Goal: Communication & Community: Answer question/provide support

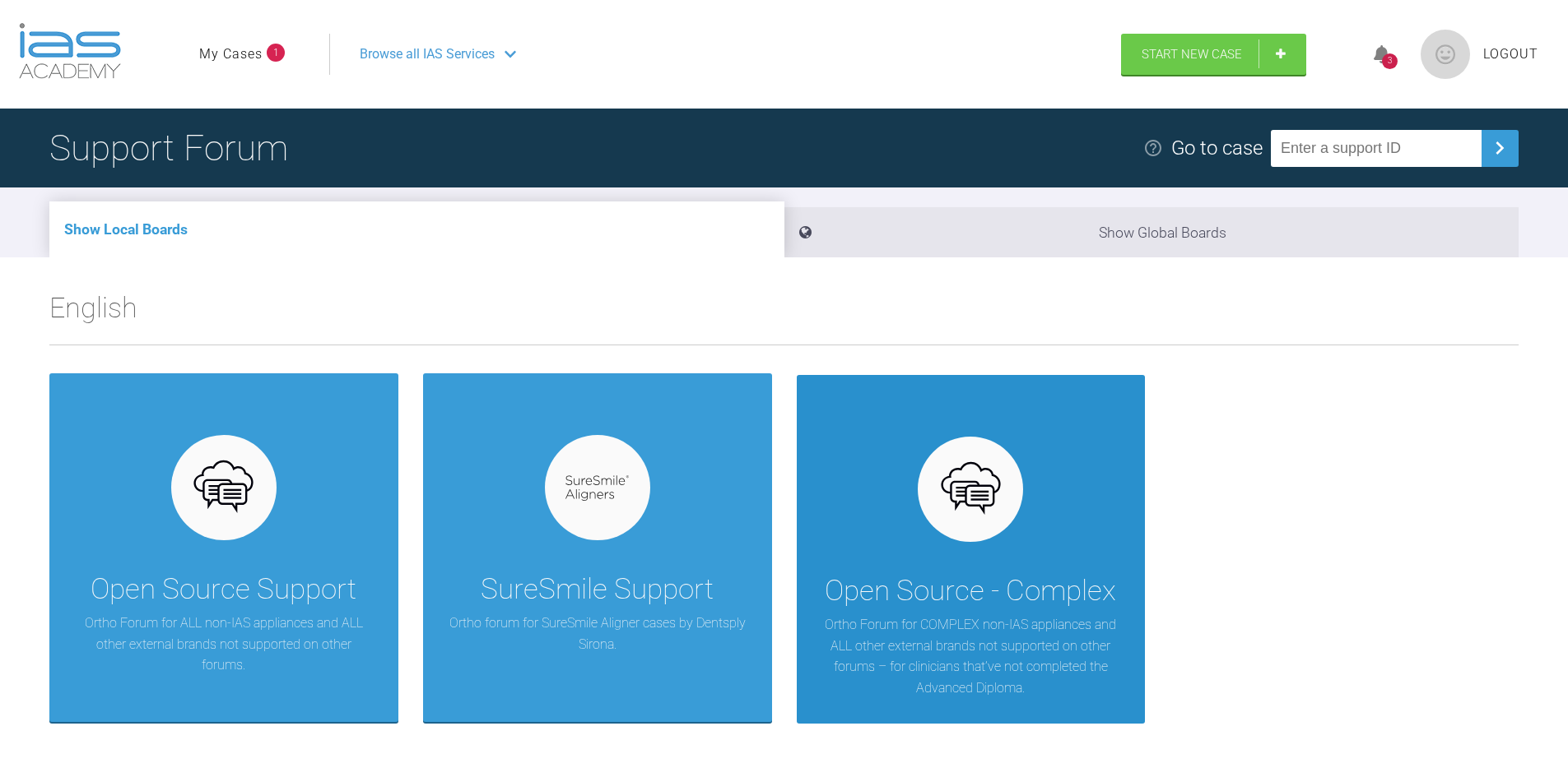
scroll to position [82, 0]
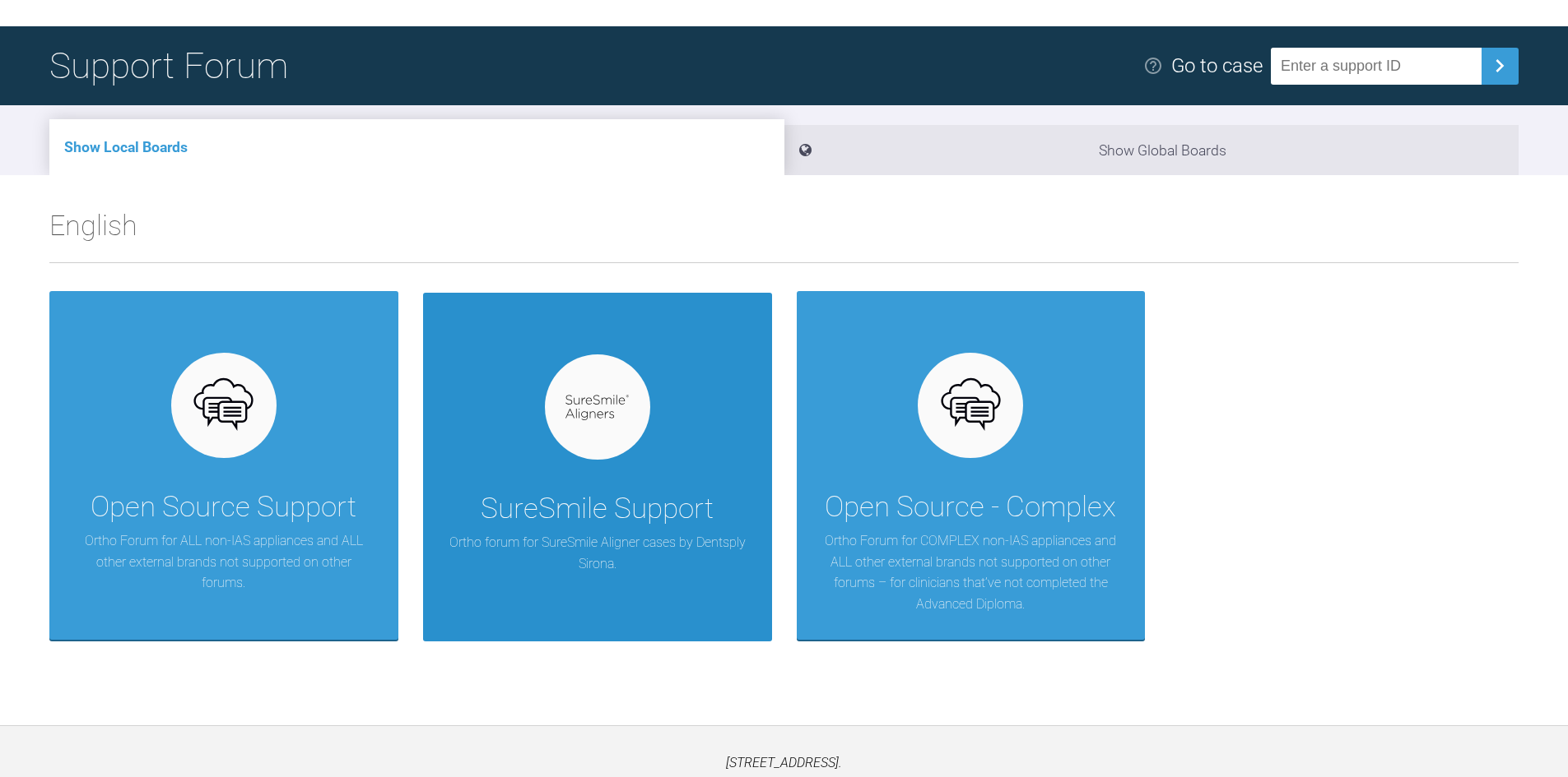
click at [562, 422] on div at bounding box center [598, 407] width 105 height 105
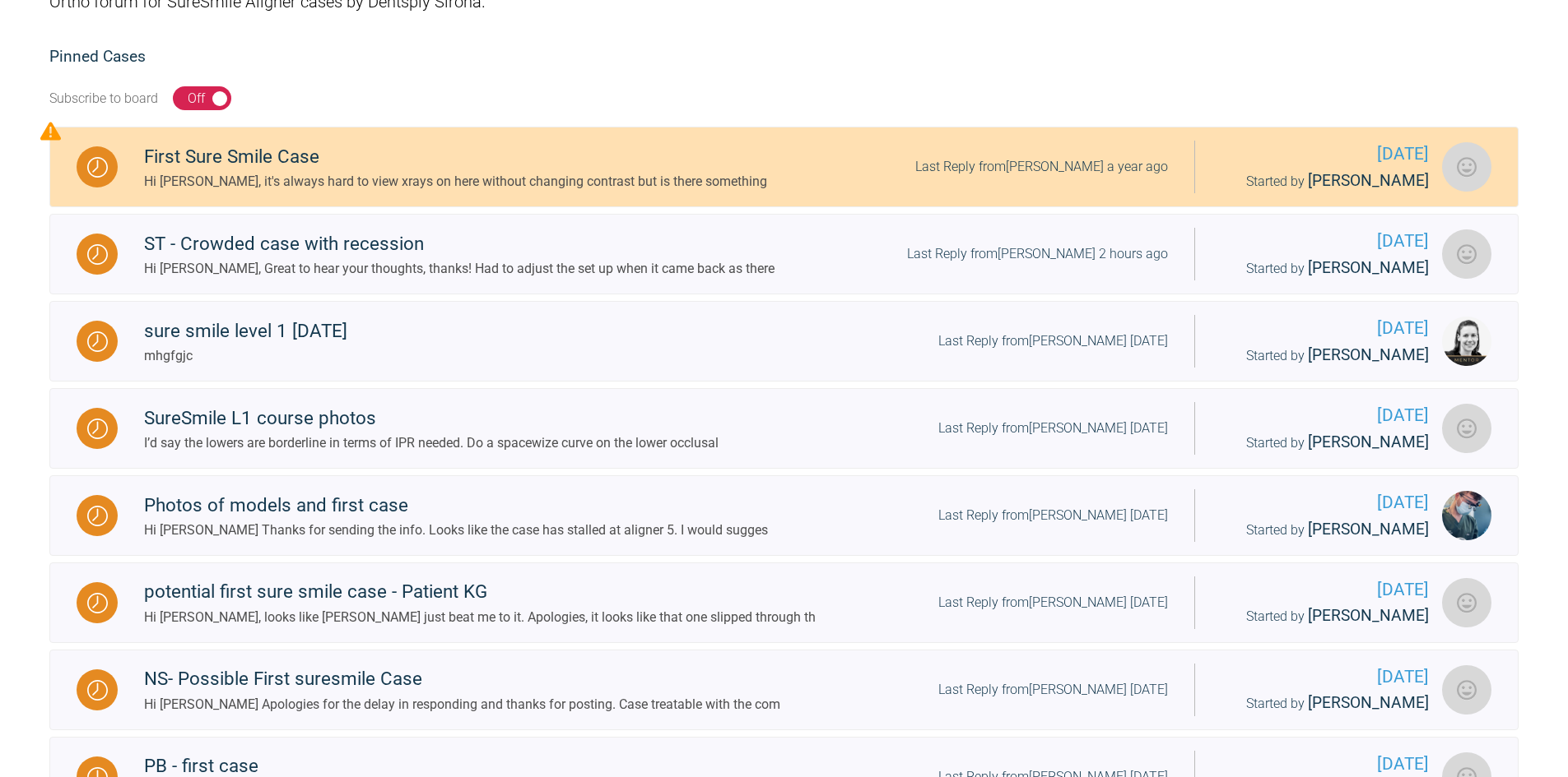
scroll to position [329, 0]
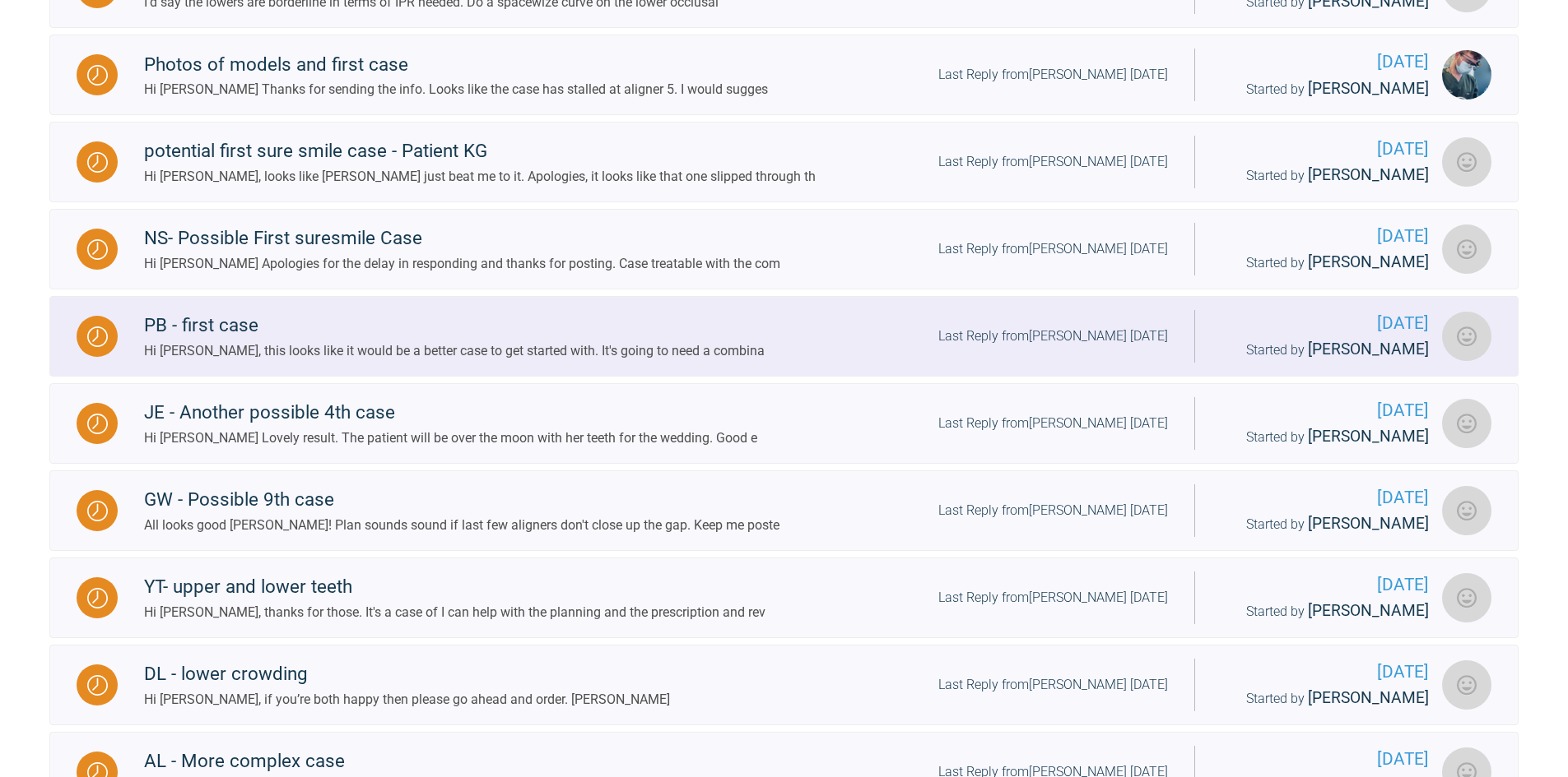
click at [228, 317] on div "PB - first case" at bounding box center [454, 325] width 621 height 30
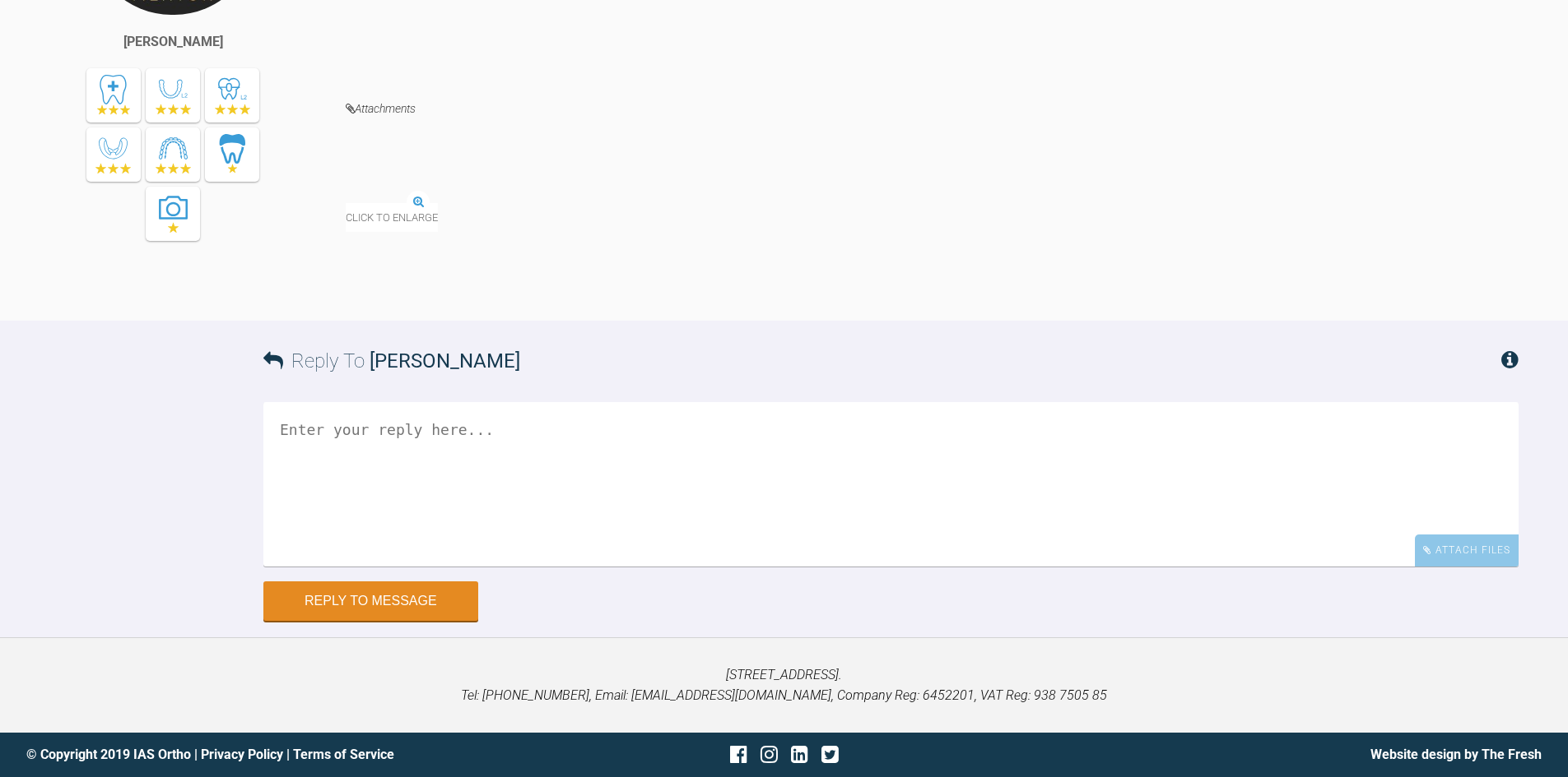
scroll to position [3784, 0]
click at [452, 567] on textarea at bounding box center [890, 485] width 1255 height 164
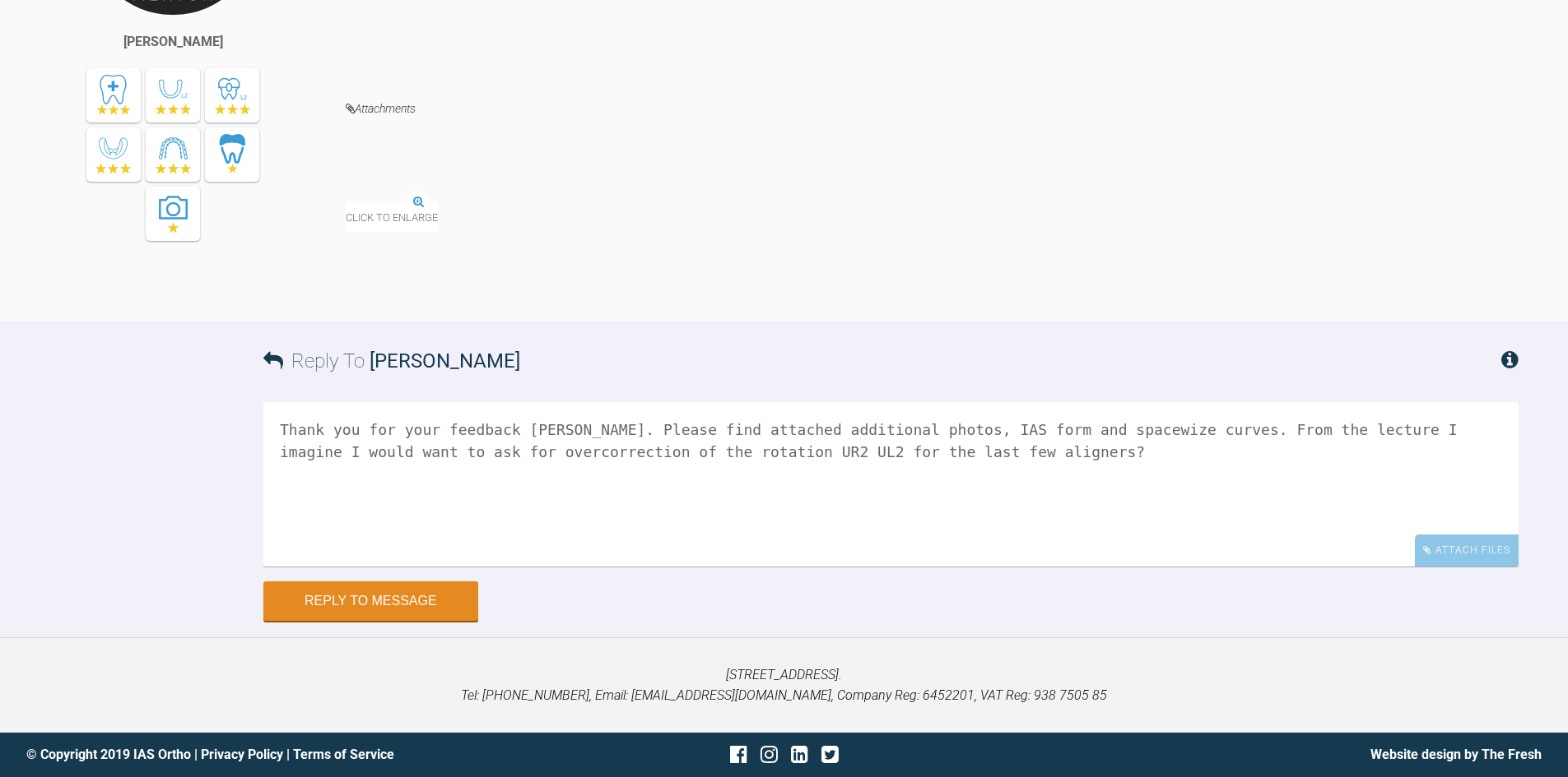
type textarea "Thank you for your feedback [PERSON_NAME]. Please find attached additional phot…"
drag, startPoint x: 784, startPoint y: 693, endPoint x: 840, endPoint y: 607, distance: 102.6
click at [790, 582] on div "Thank you for your feedback [PERSON_NAME]. Please find attached additional phot…" at bounding box center [890, 492] width 1255 height 180
click at [1490, 567] on div "Attach Files" at bounding box center [1467, 550] width 103 height 32
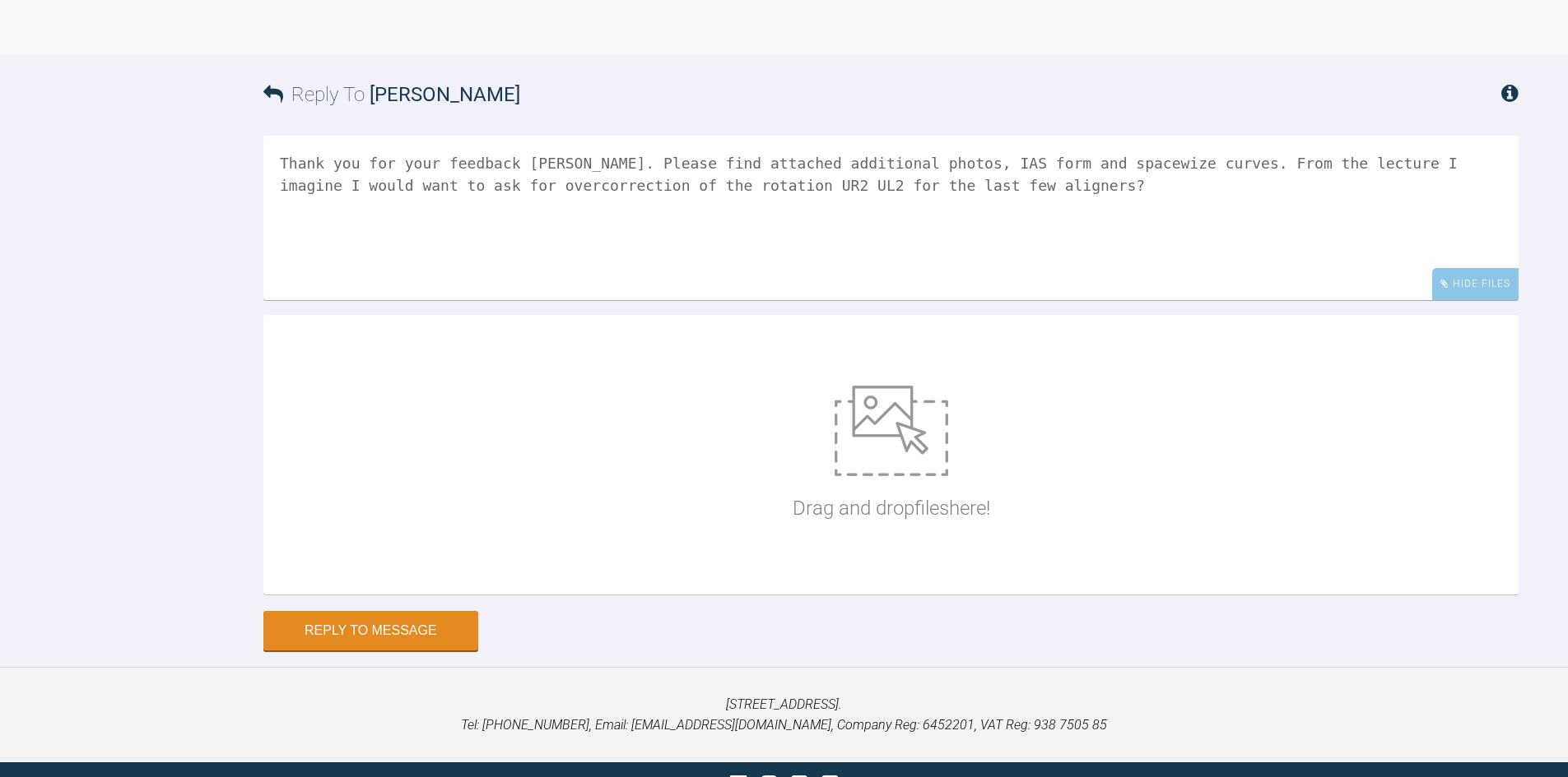
scroll to position [4200, 0]
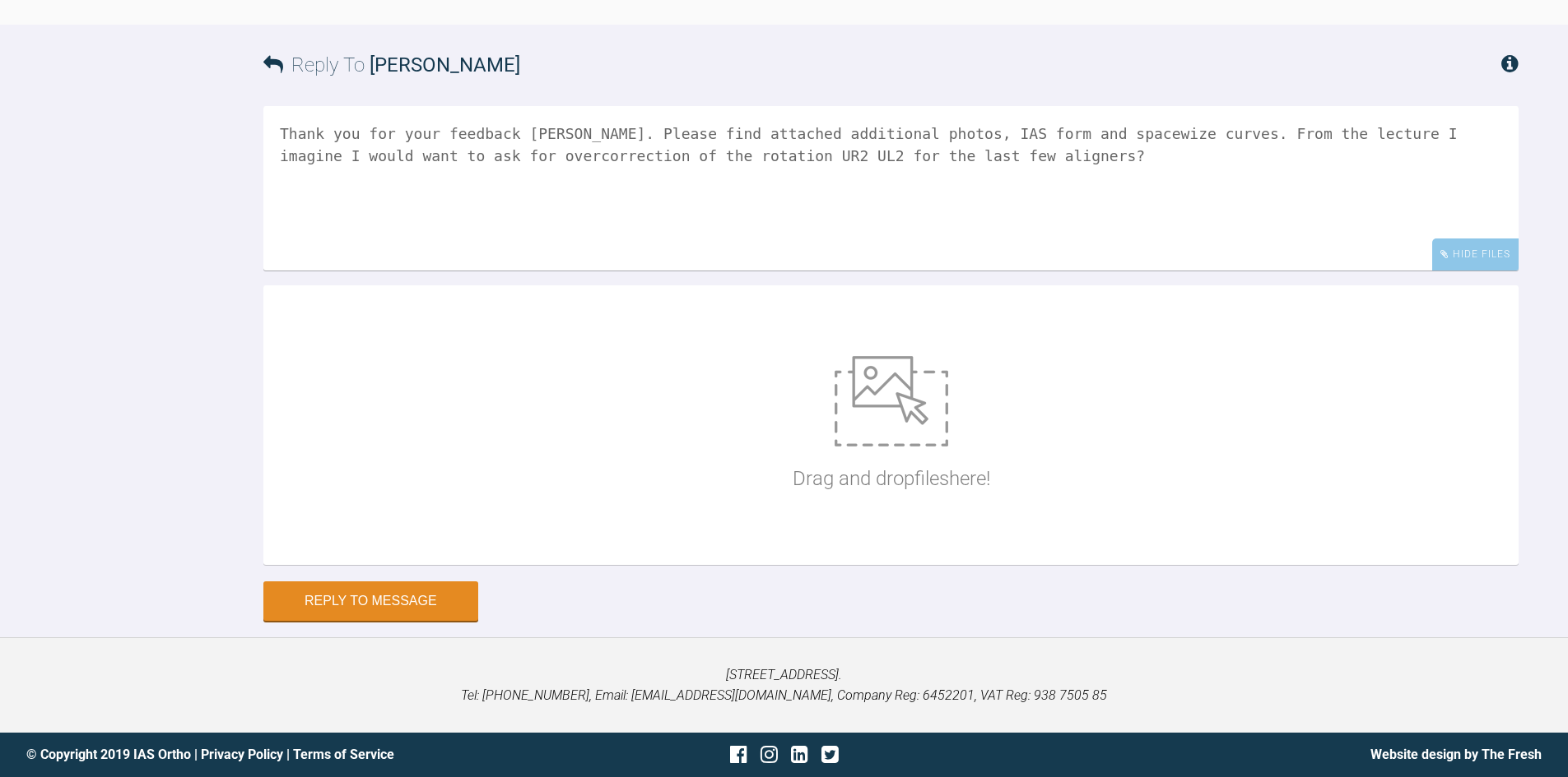
click at [928, 379] on img at bounding box center [891, 401] width 114 height 91
type input "C:\fakepath\_MG_2510.JPG"
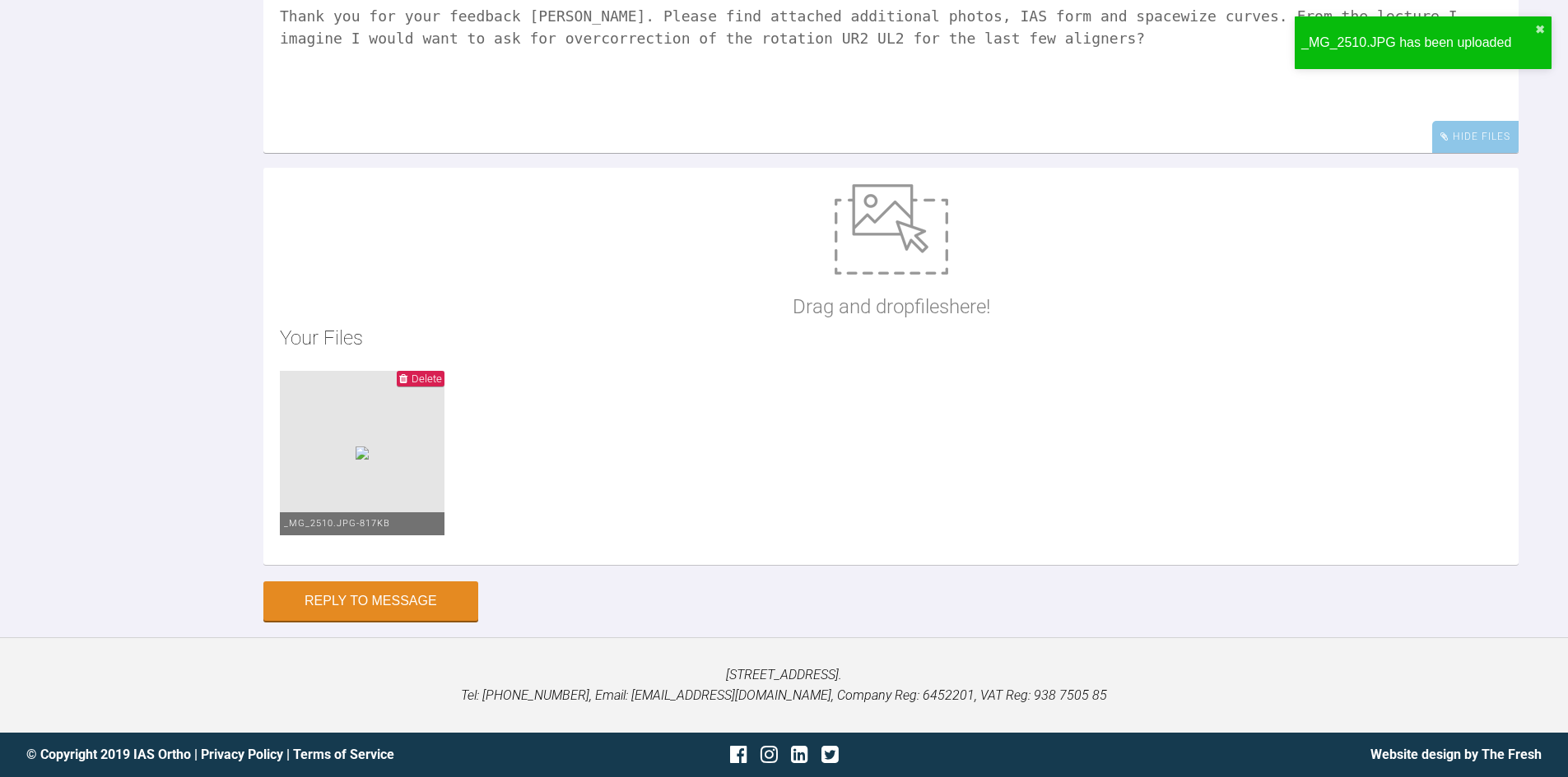
click at [445, 387] on span "Delete" at bounding box center [421, 378] width 48 height 15
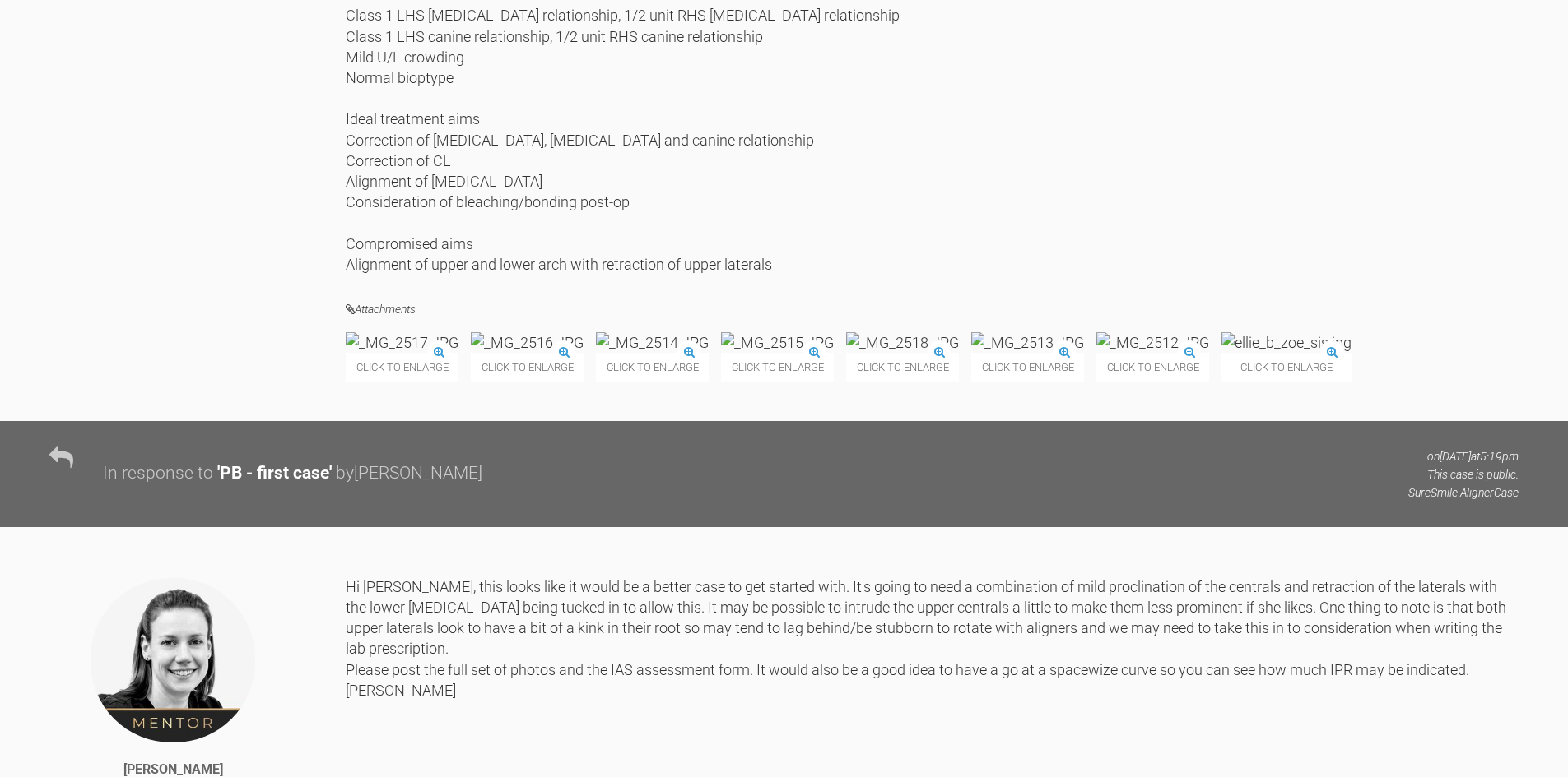
scroll to position [2781, 0]
